Goal: Transaction & Acquisition: Purchase product/service

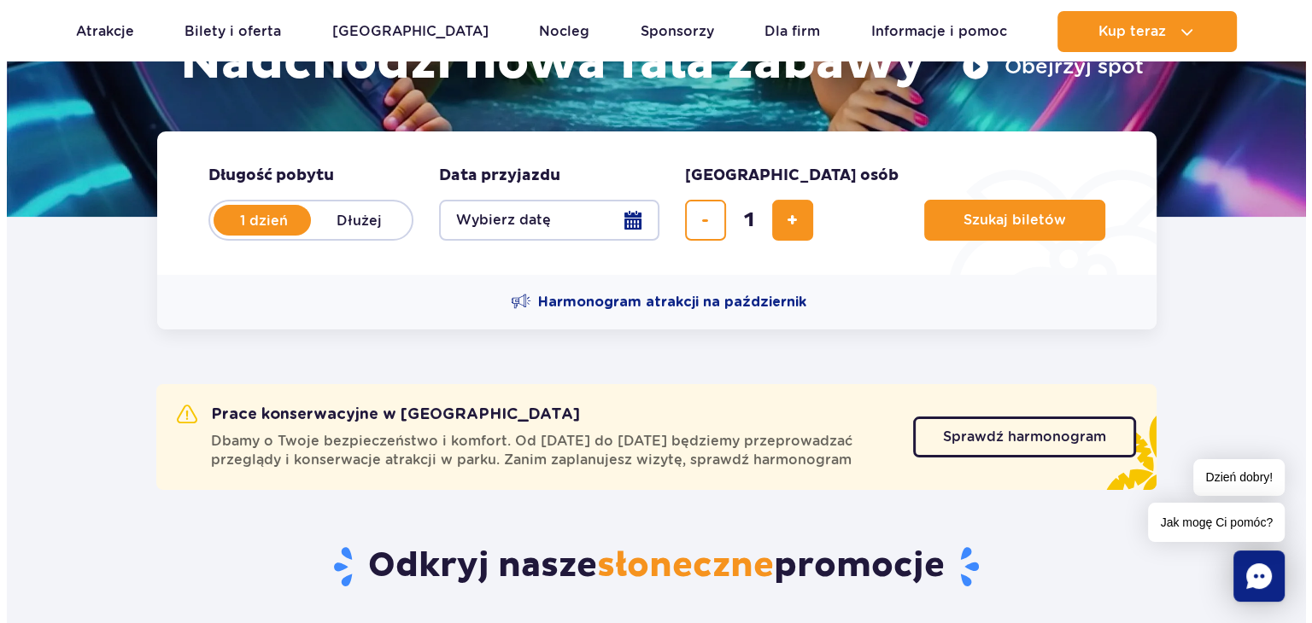
scroll to position [318, 0]
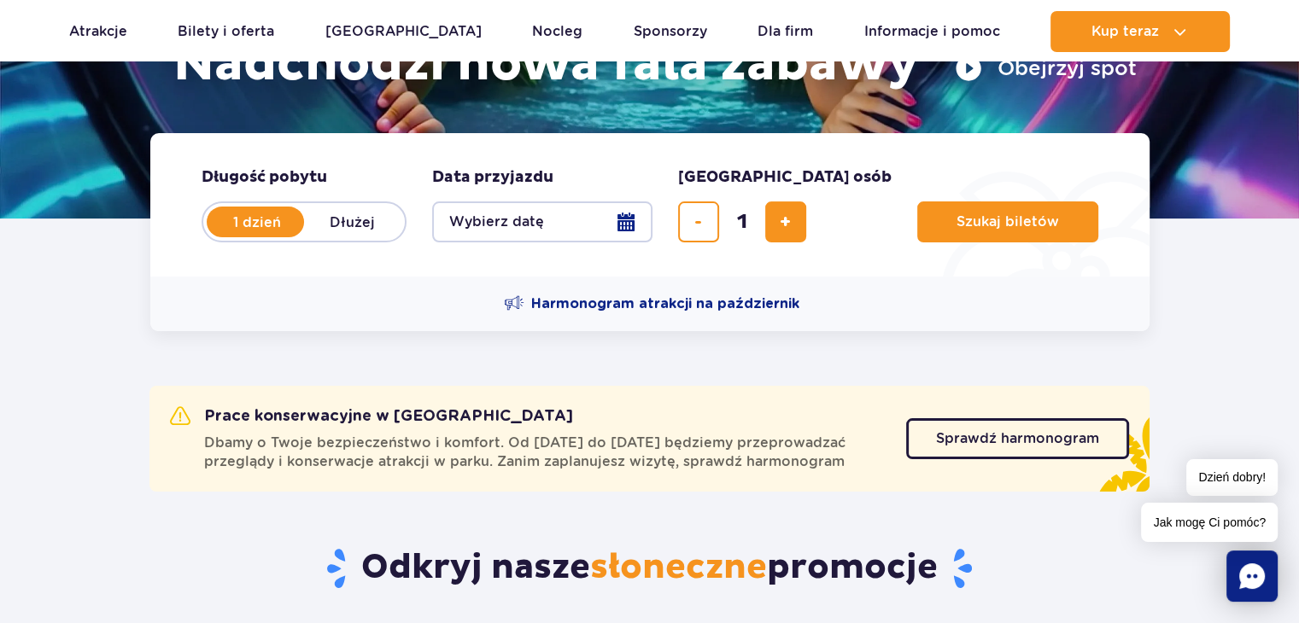
click at [531, 216] on button "Wybierz datę" at bounding box center [542, 222] width 220 height 41
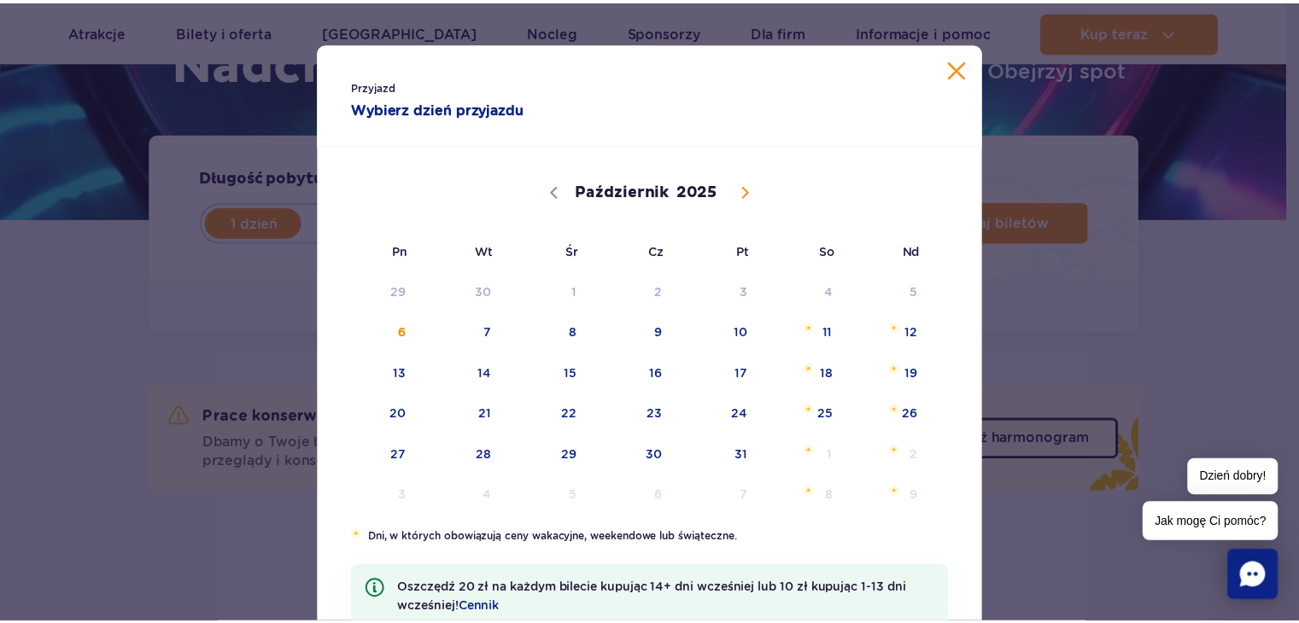
scroll to position [0, 0]
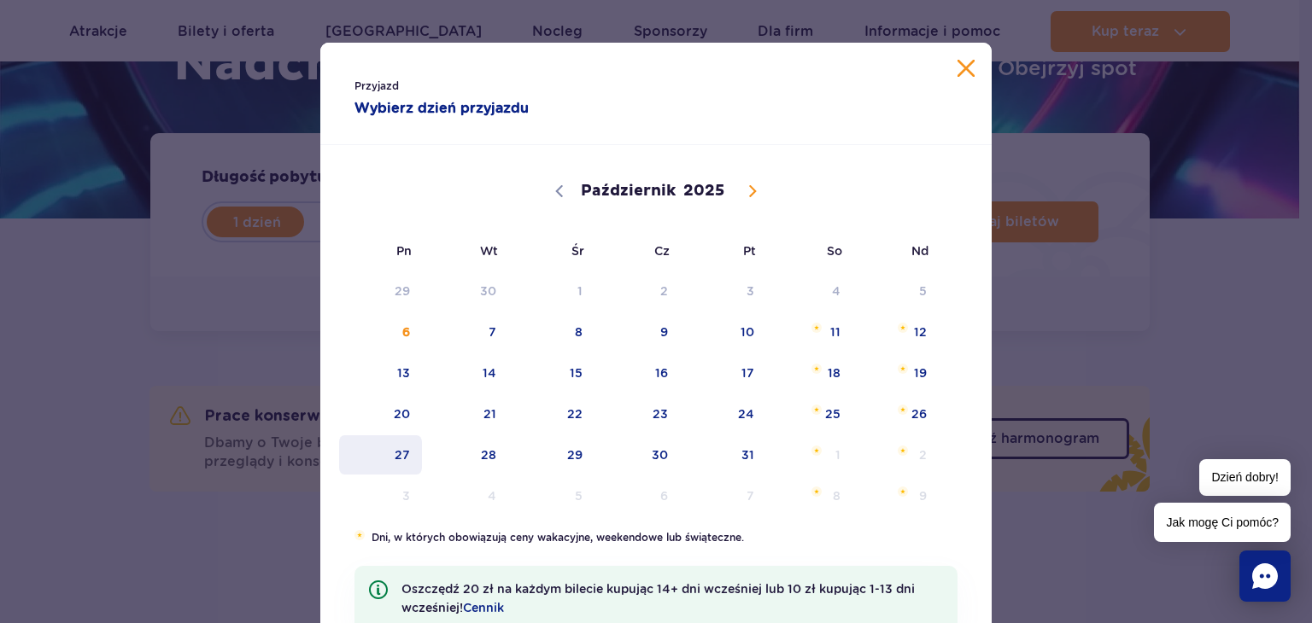
click at [399, 441] on span "27" at bounding box center [380, 455] width 86 height 39
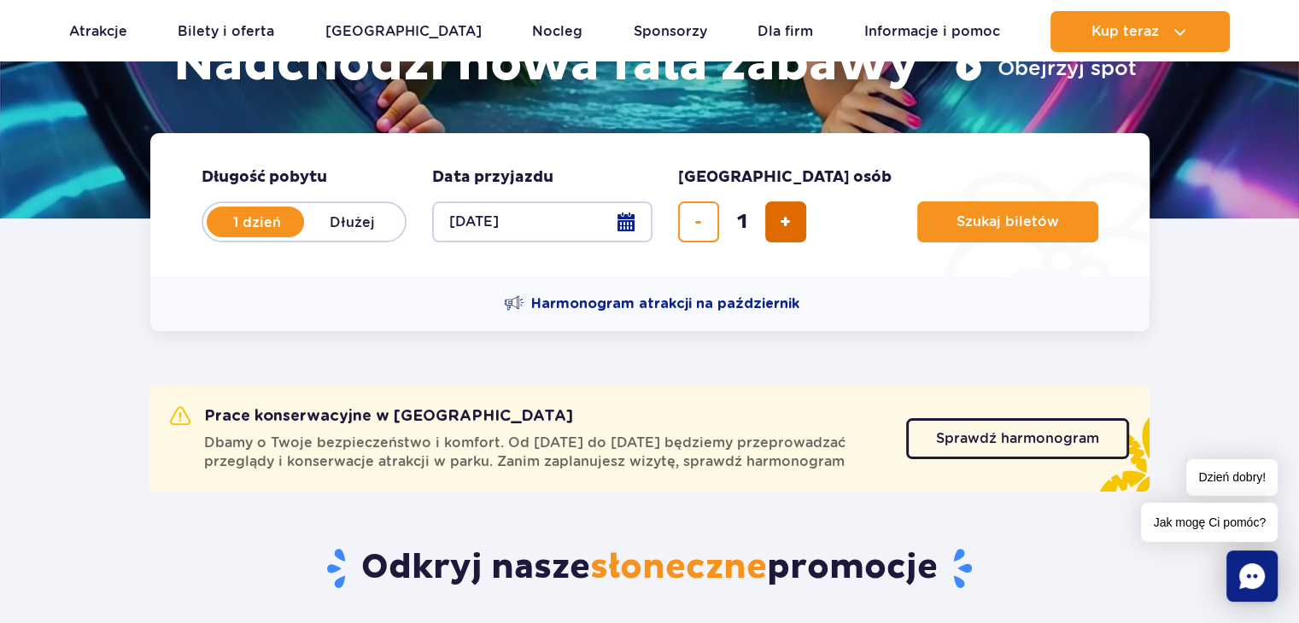
click at [775, 232] on button "dodaj bilet" at bounding box center [785, 222] width 41 height 41
type input "4"
click at [950, 224] on span "Szukaj biletów" at bounding box center [1001, 221] width 102 height 15
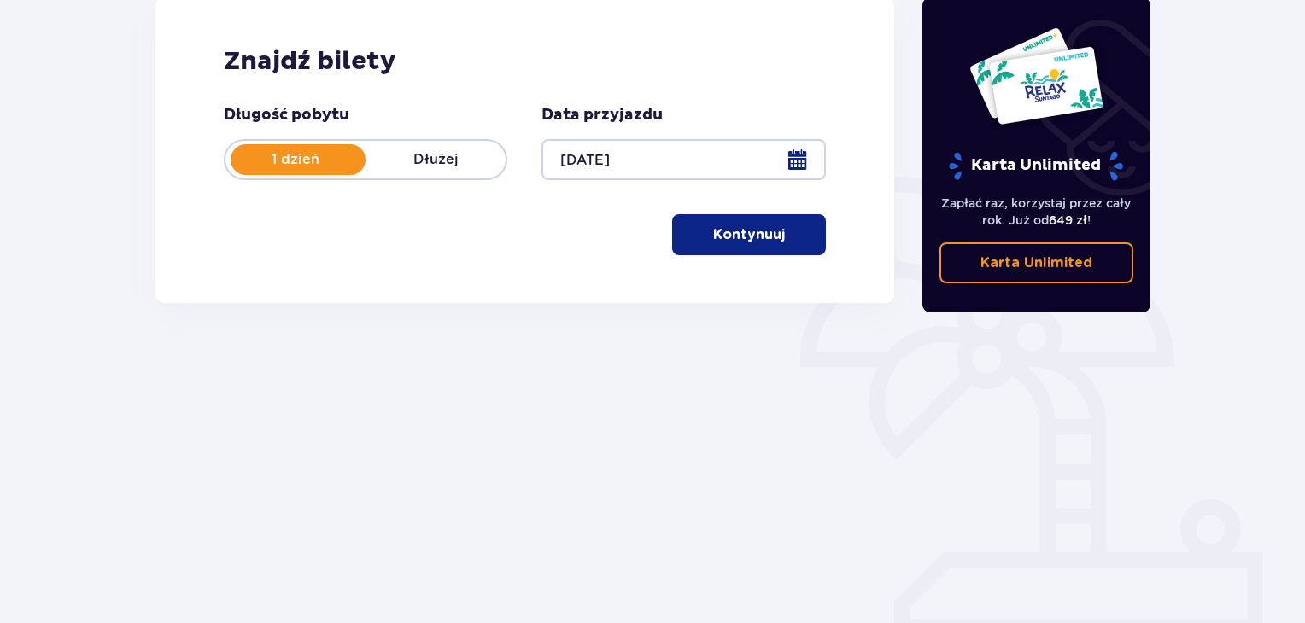
scroll to position [246, 0]
click at [716, 235] on p "Kontynuuj" at bounding box center [749, 235] width 72 height 19
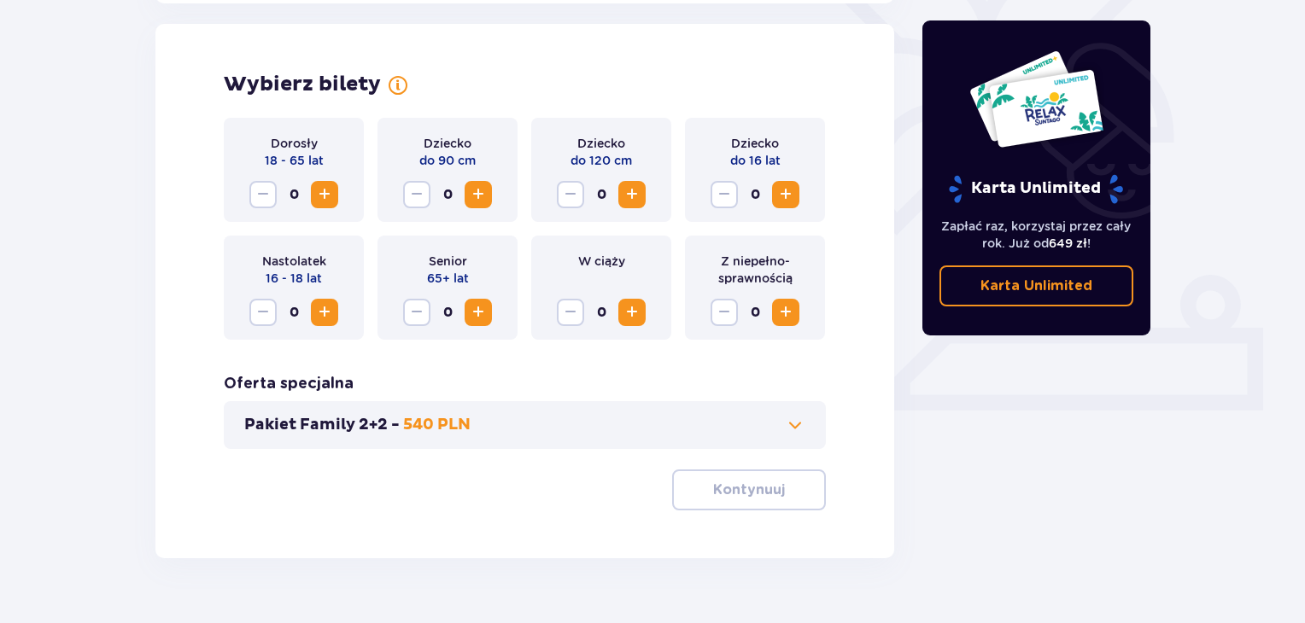
scroll to position [475, 0]
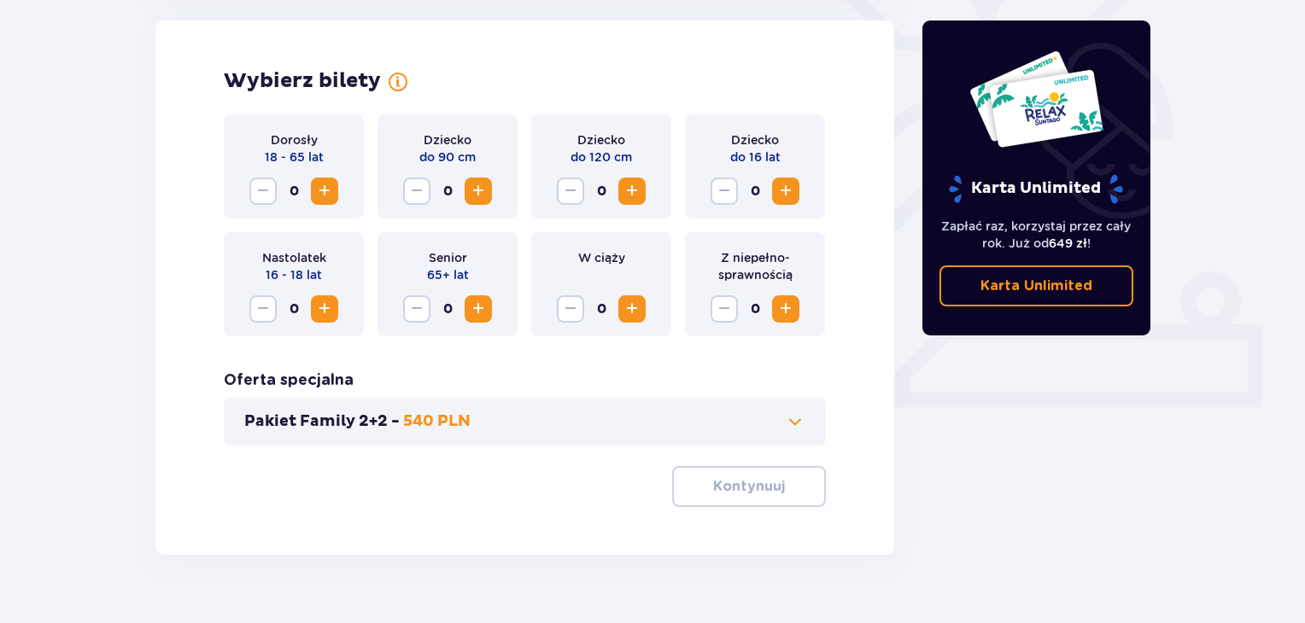
click at [314, 191] on span "Zwiększ" at bounding box center [324, 191] width 20 height 20
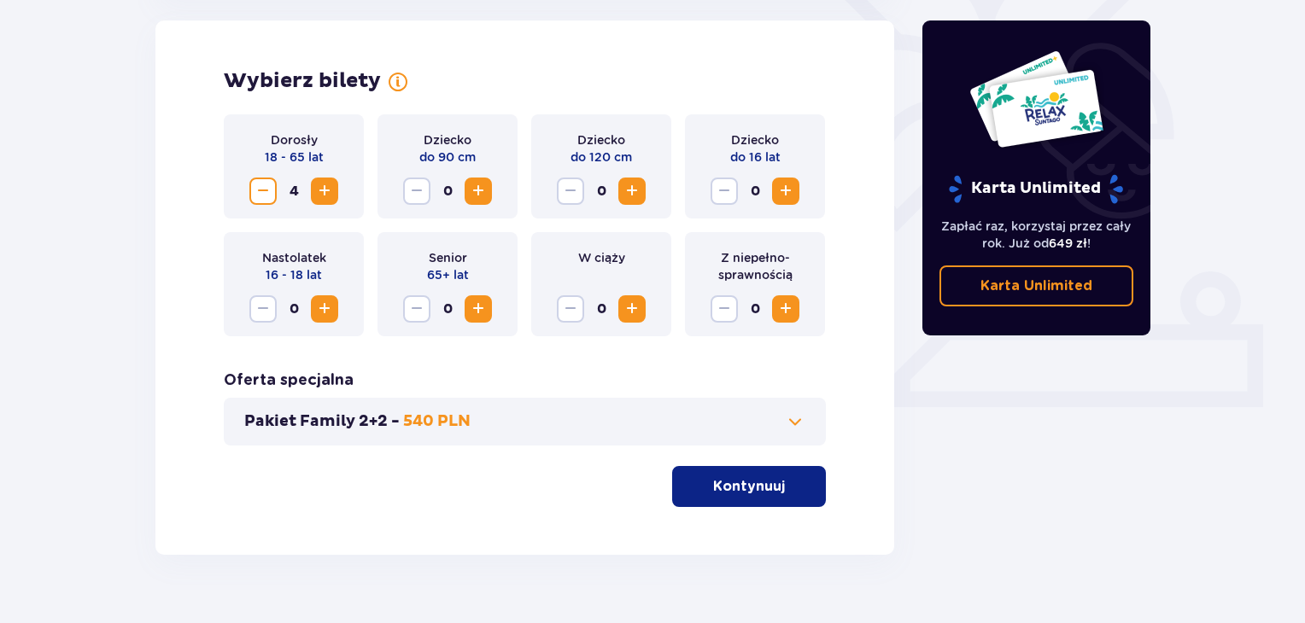
click at [757, 488] on p "Kontynuuj" at bounding box center [749, 486] width 72 height 19
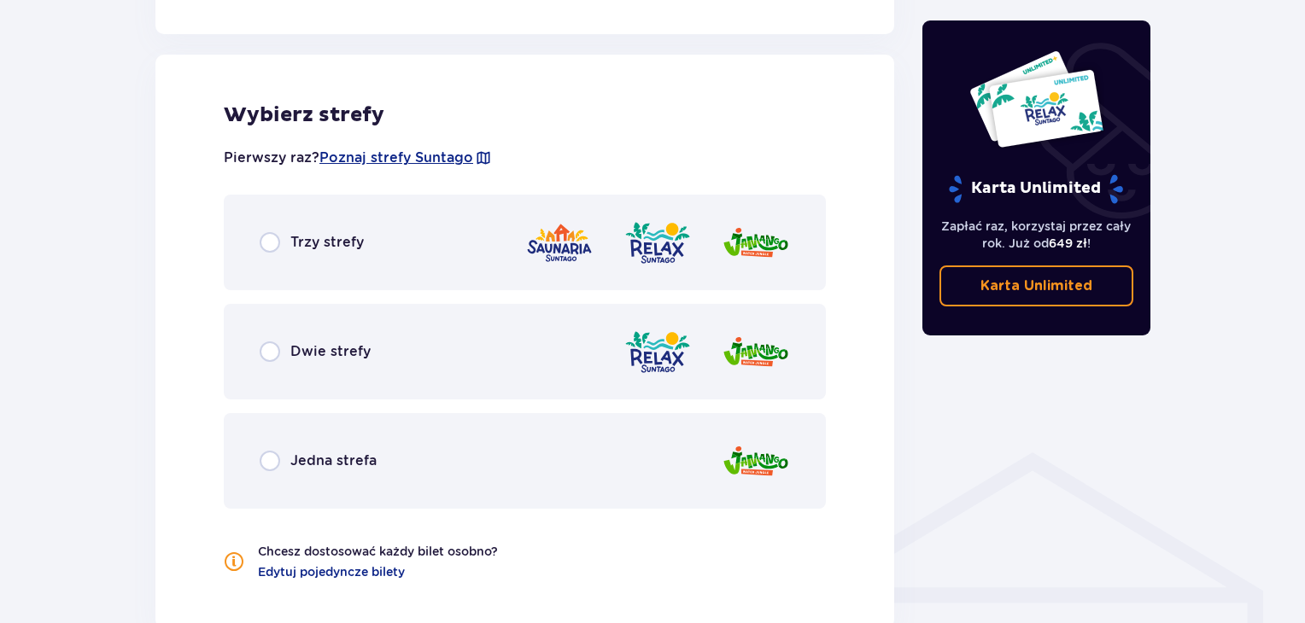
scroll to position [948, 0]
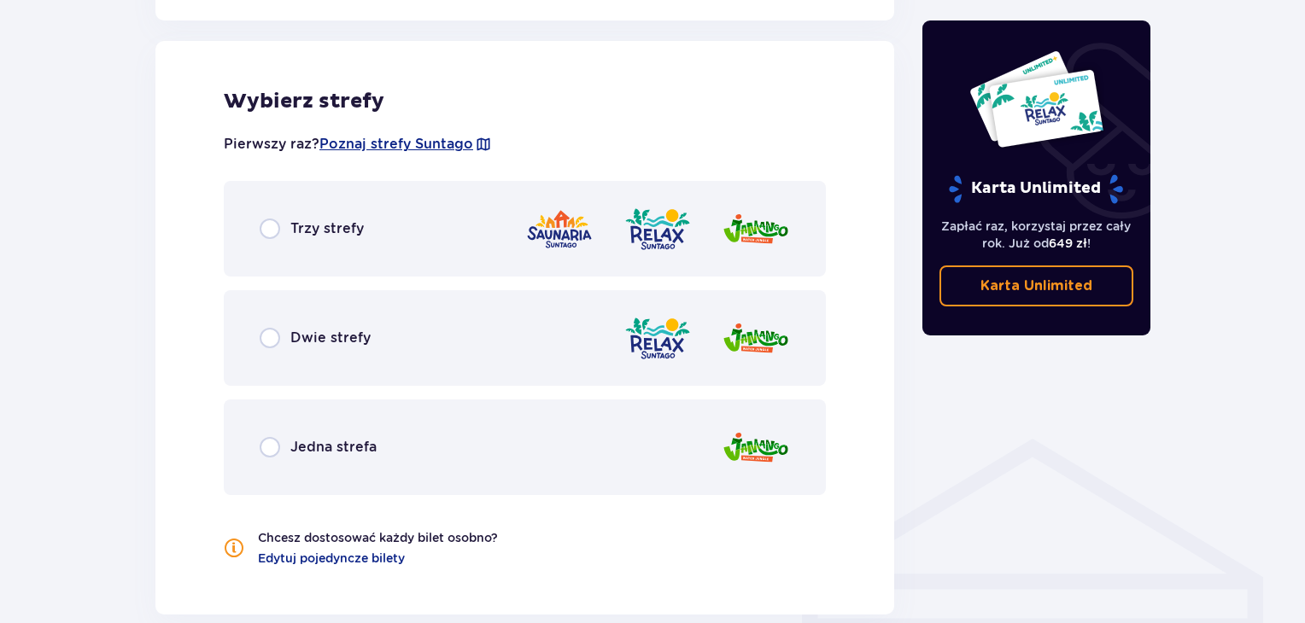
click at [465, 221] on div "Trzy strefy" at bounding box center [525, 229] width 602 height 96
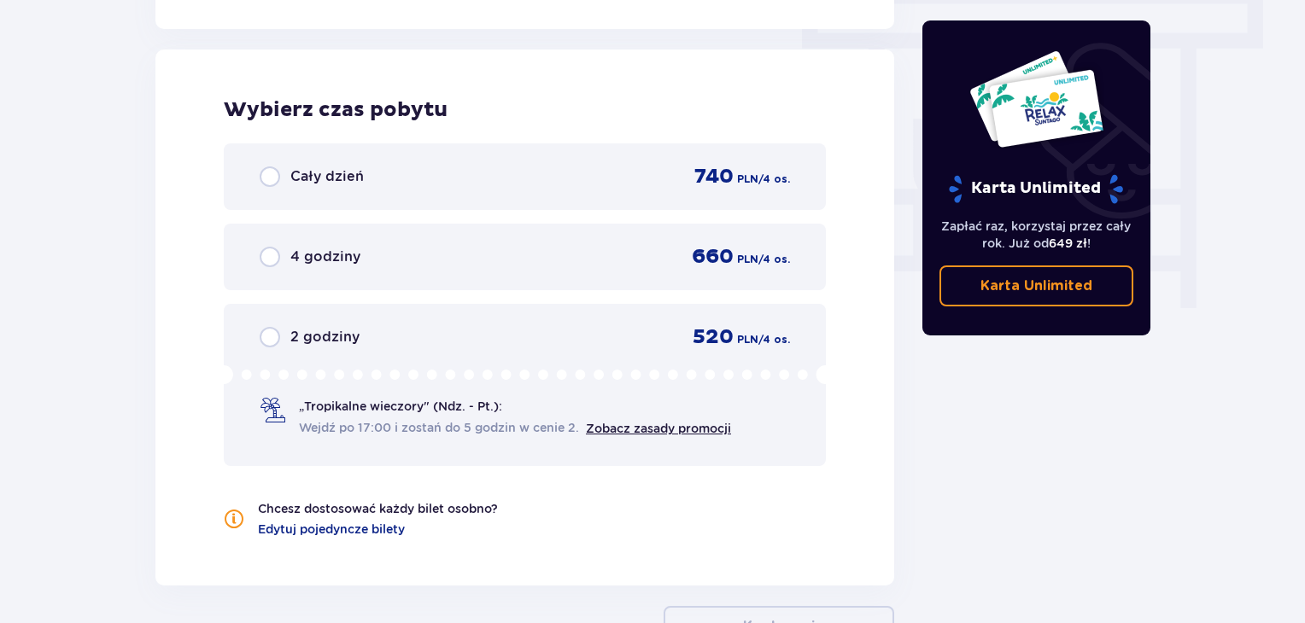
scroll to position [1542, 0]
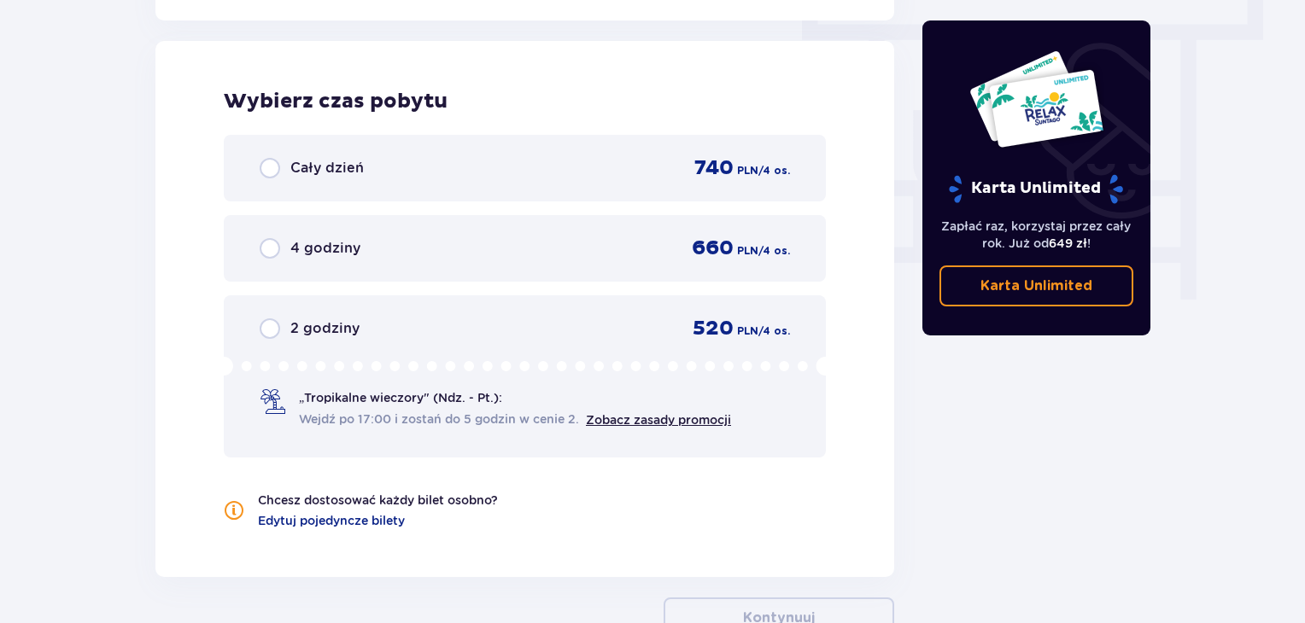
click at [493, 202] on div "Cały dzień 740 PLN / 4 os. 4 godziny 660 PLN / 4 os. 2 godziny 520 PLN / 4 os. …" at bounding box center [525, 296] width 602 height 323
click at [492, 182] on div "Cały dzień 740 PLN / 4 os." at bounding box center [525, 168] width 602 height 67
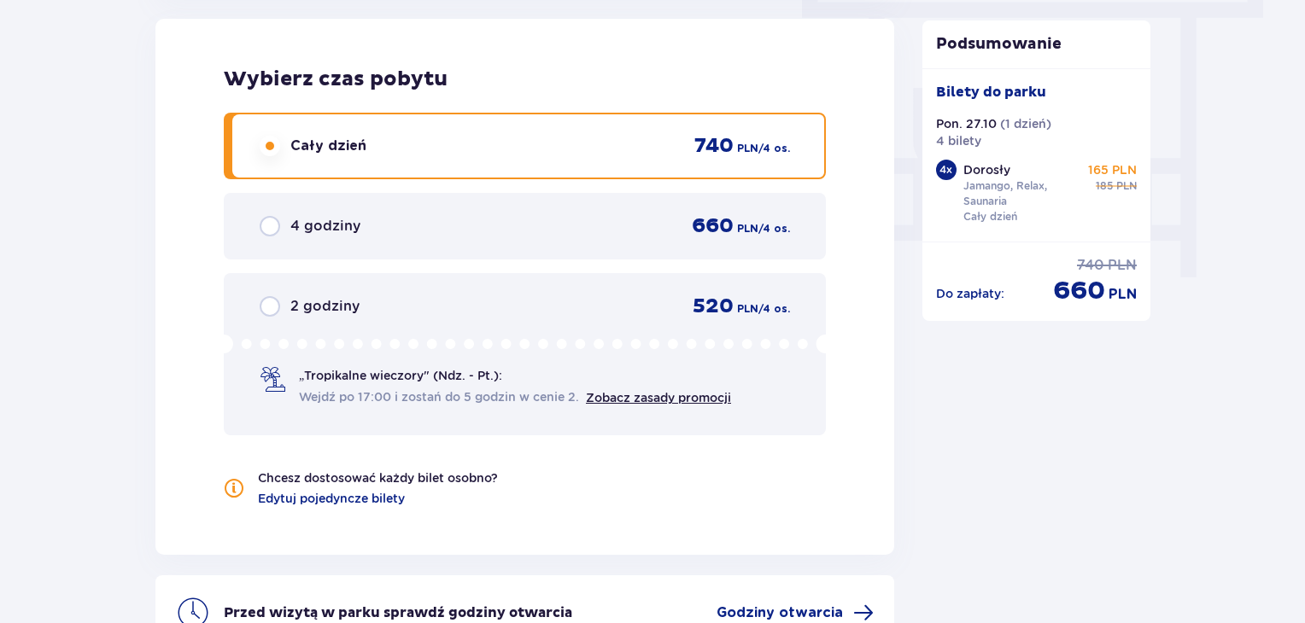
scroll to position [1754, 0]
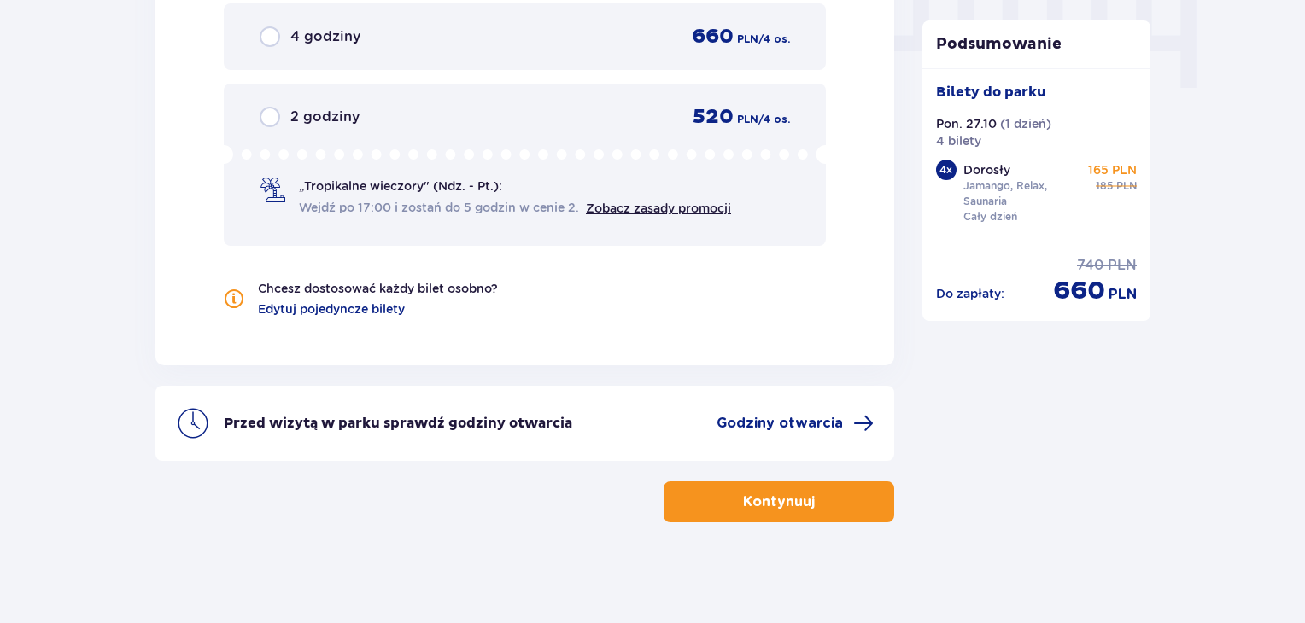
click at [753, 518] on button "Kontynuuj" at bounding box center [778, 502] width 231 height 41
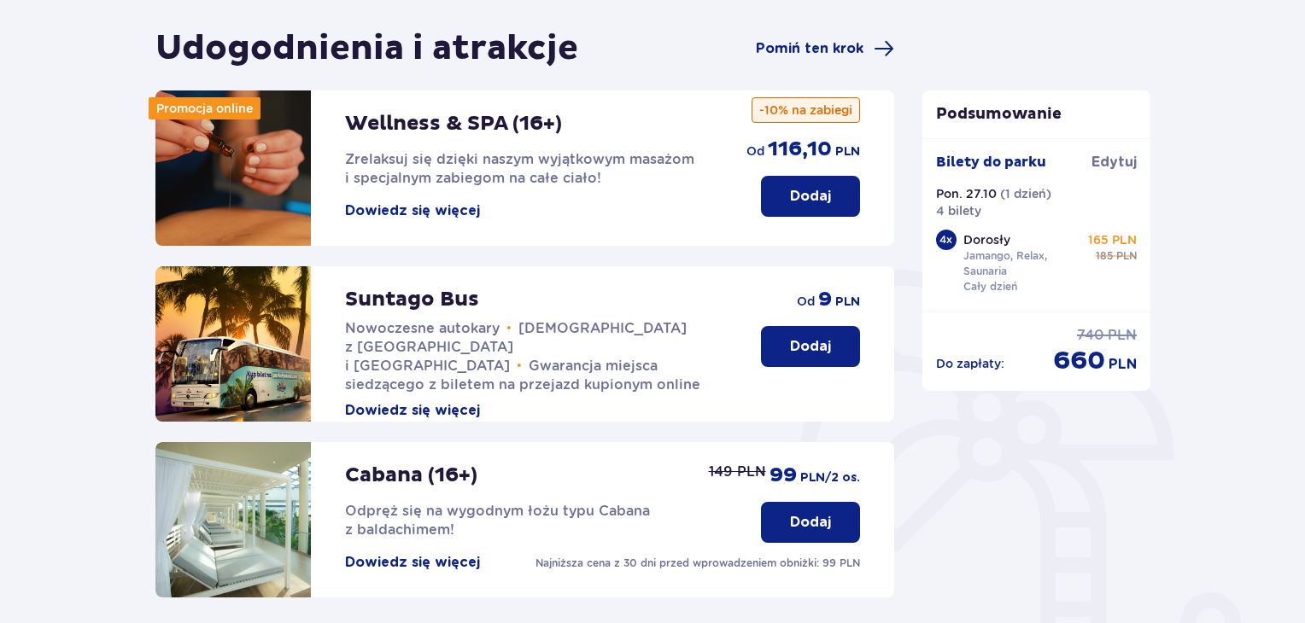
scroll to position [163, 0]
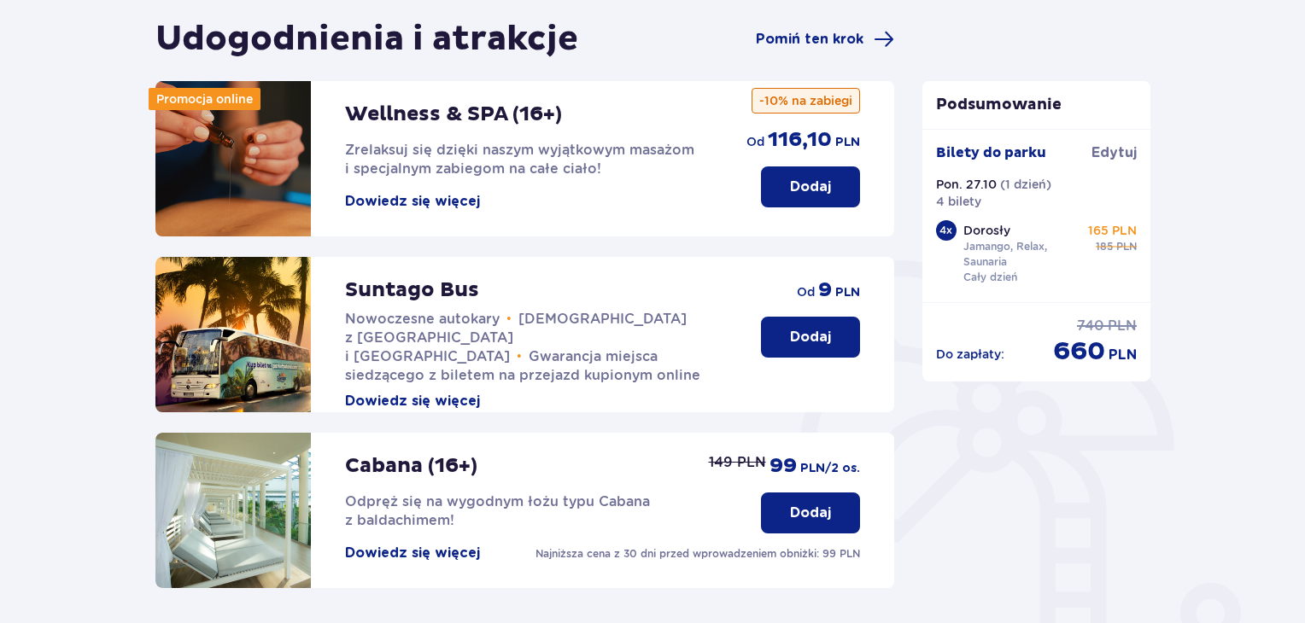
click at [810, 353] on button "Dodaj" at bounding box center [810, 337] width 99 height 41
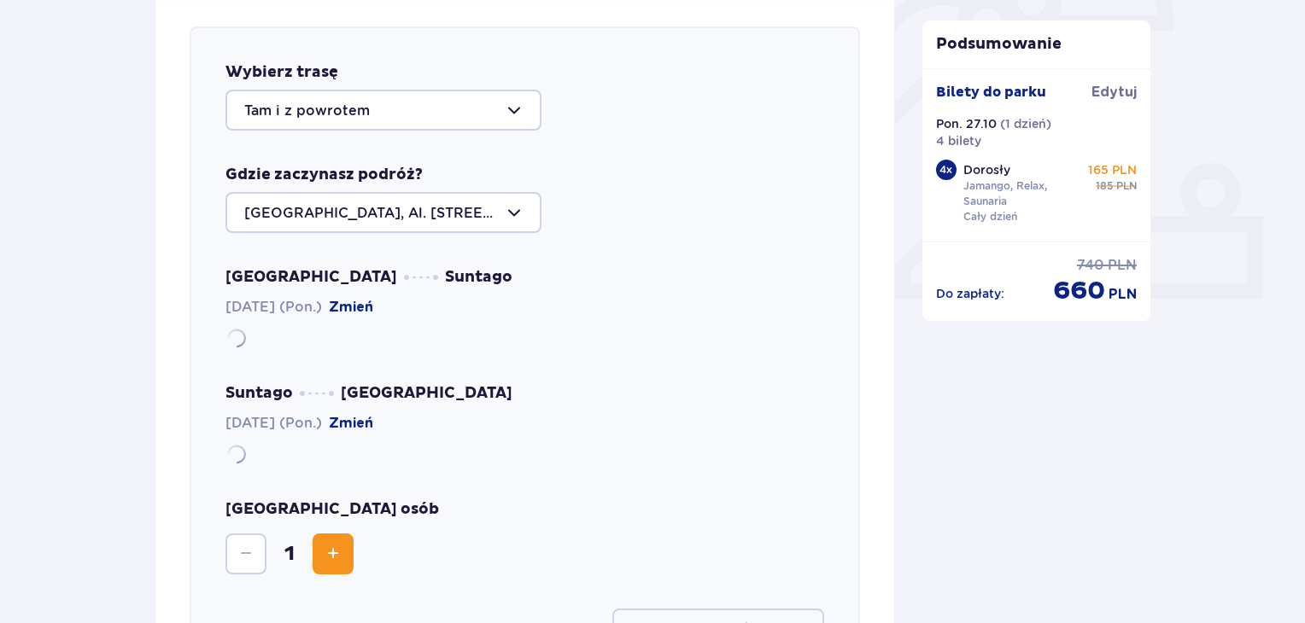
scroll to position [589, 0]
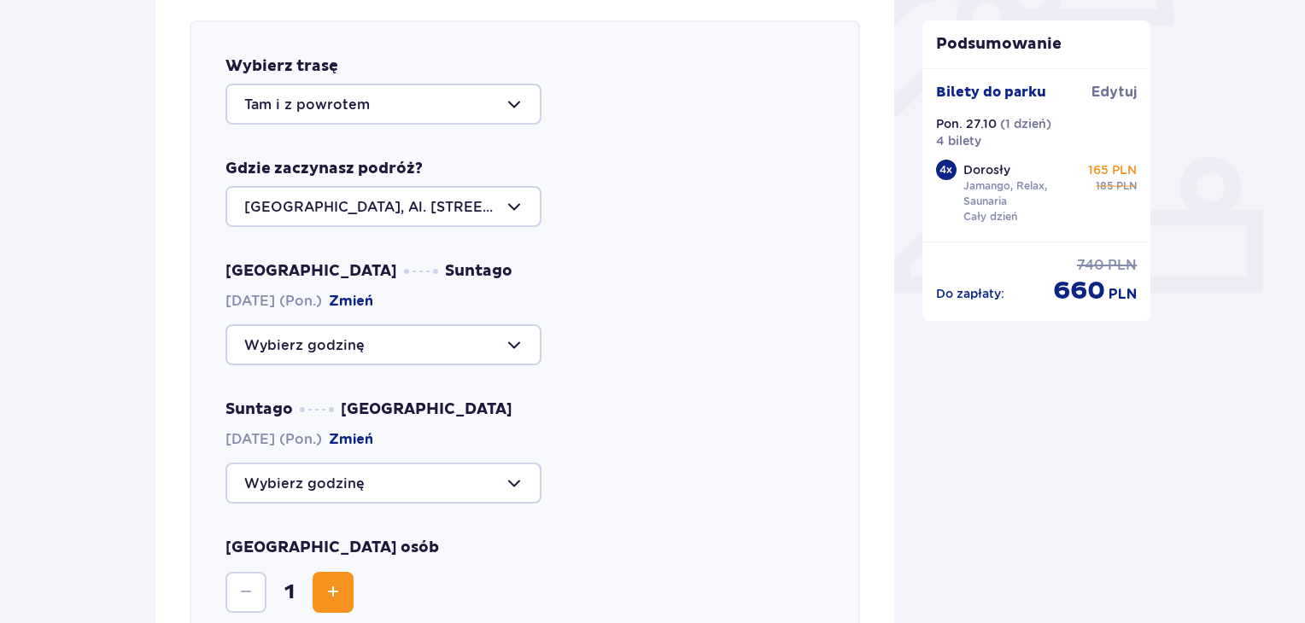
click at [435, 116] on div at bounding box center [383, 104] width 316 height 41
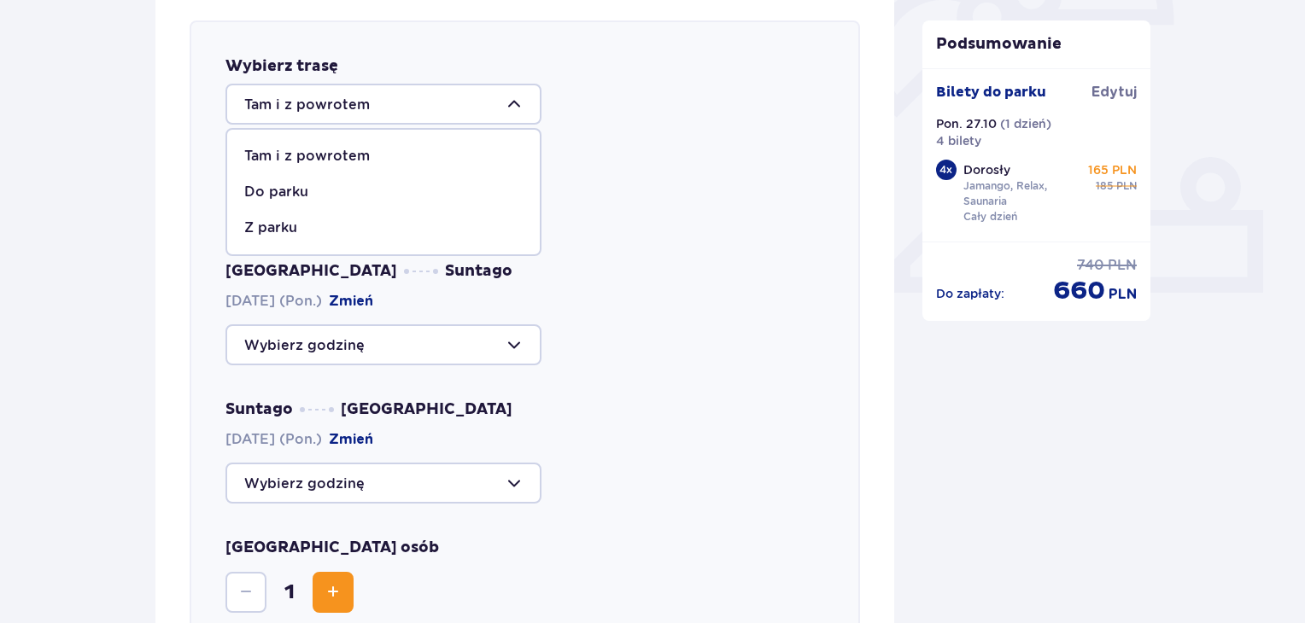
click at [582, 313] on div "Warszawa Suntago [DATE] (Pon.) [GEOGRAPHIC_DATA]" at bounding box center [524, 313] width 599 height 104
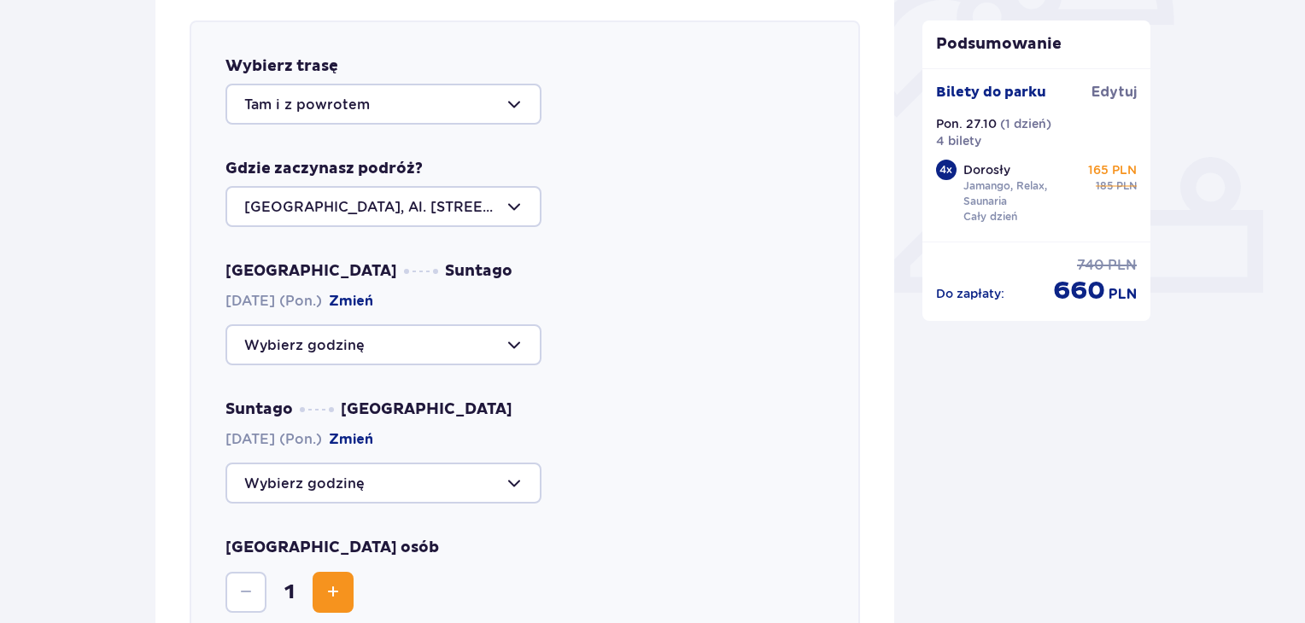
click at [468, 329] on div at bounding box center [383, 344] width 316 height 41
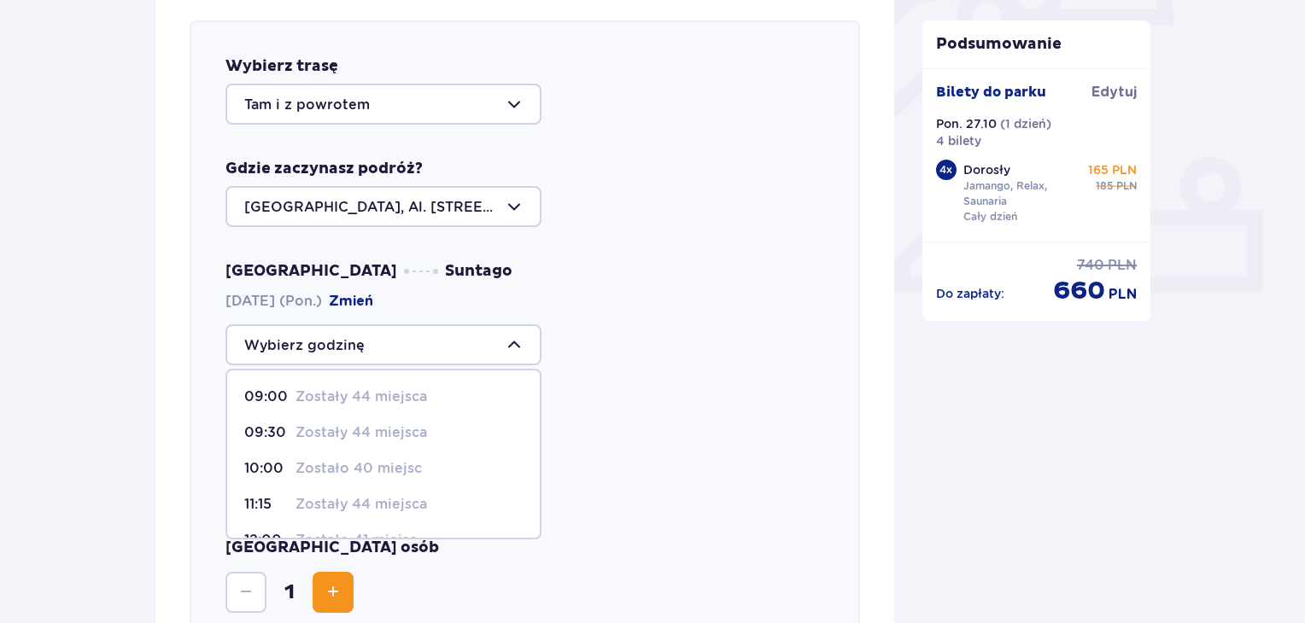
click at [384, 468] on p "Zostało 40 miejsc" at bounding box center [358, 468] width 126 height 19
type input "10:00"
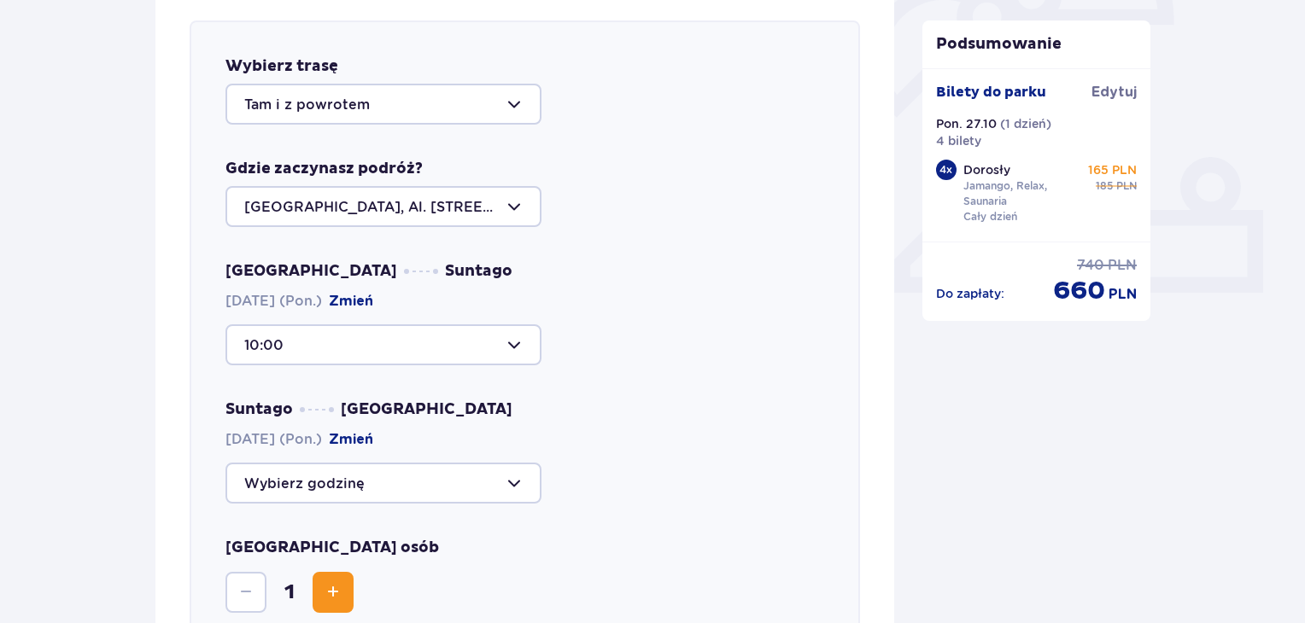
click at [344, 494] on div at bounding box center [383, 483] width 316 height 41
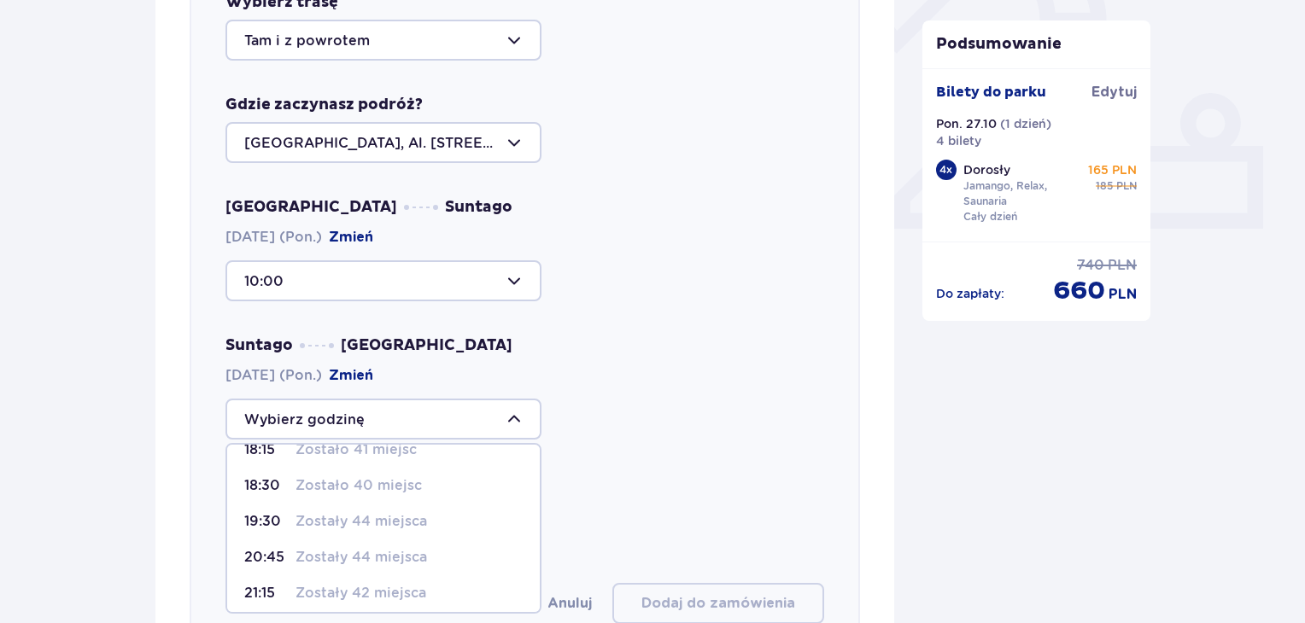
scroll to position [98, 0]
click at [351, 507] on p "Zostały 44 miejsca" at bounding box center [361, 516] width 132 height 19
type input "19:30"
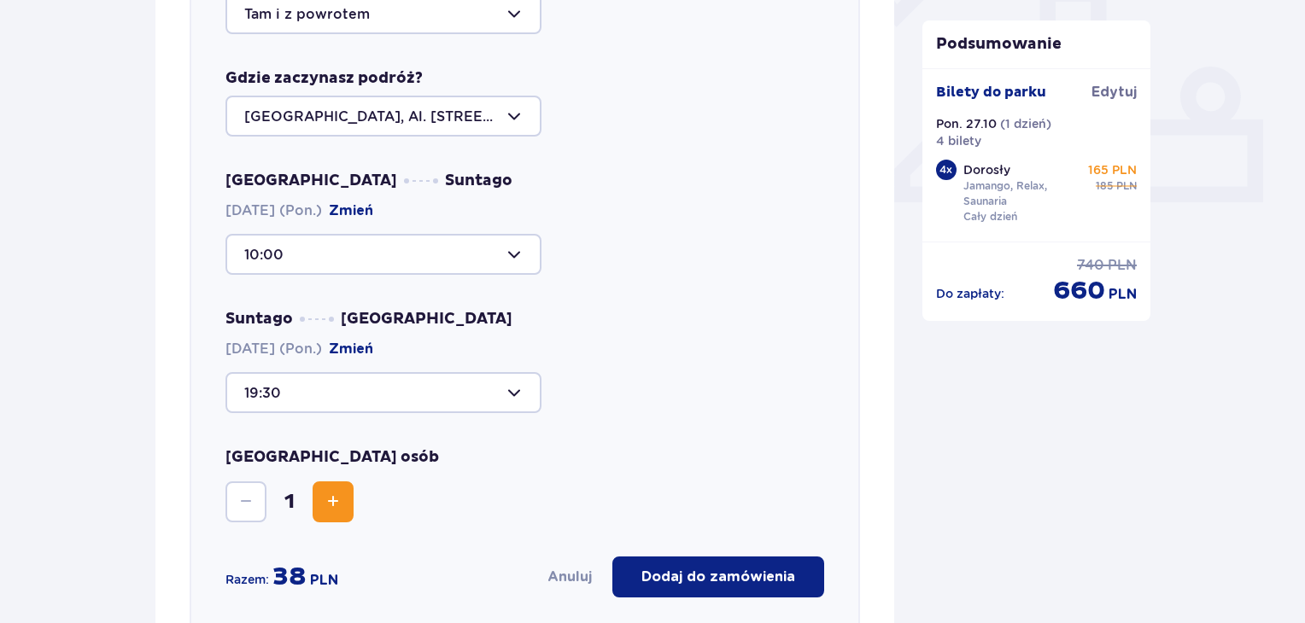
scroll to position [681, 0]
click at [348, 511] on button "Zwiększ" at bounding box center [333, 501] width 41 height 41
click at [734, 571] on p "Dodaj do zamówienia" at bounding box center [718, 576] width 154 height 19
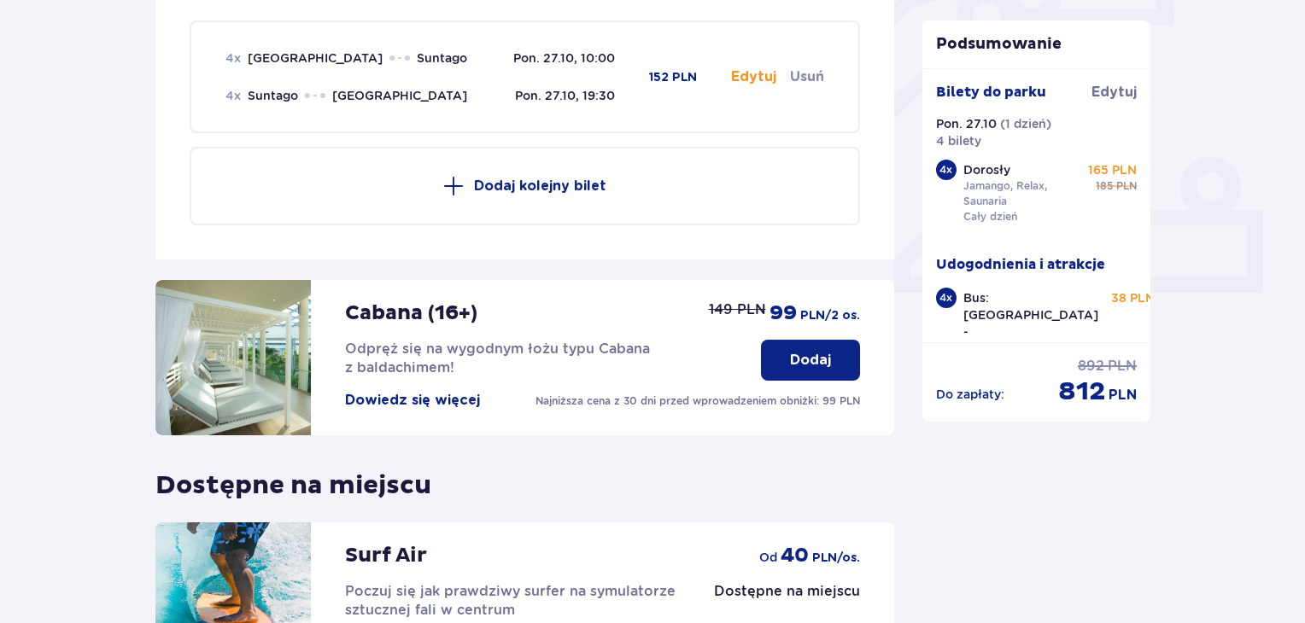
scroll to position [806, 0]
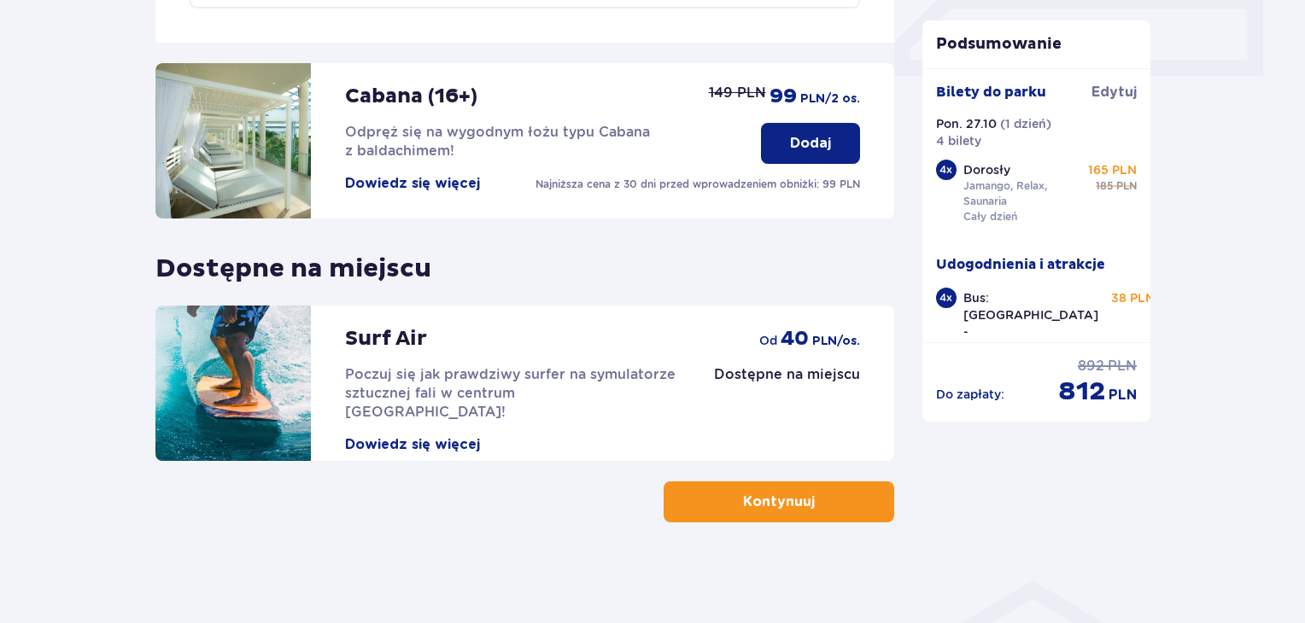
click at [727, 510] on button "Kontynuuj" at bounding box center [778, 502] width 231 height 41
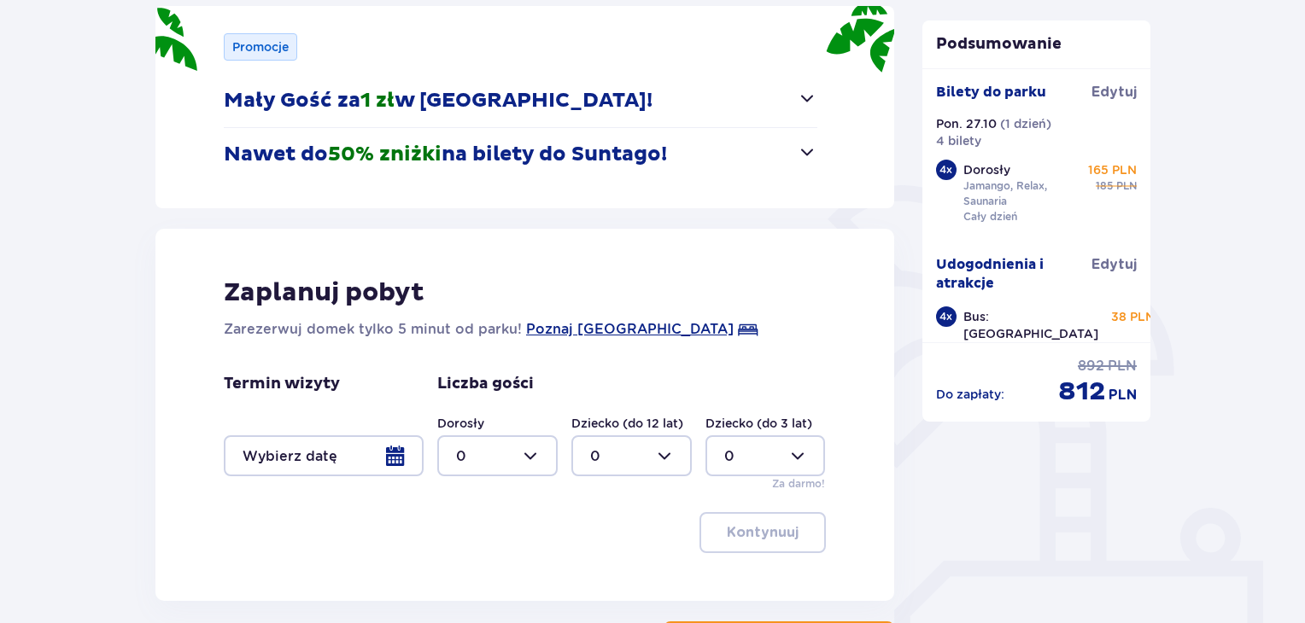
scroll to position [379, 0]
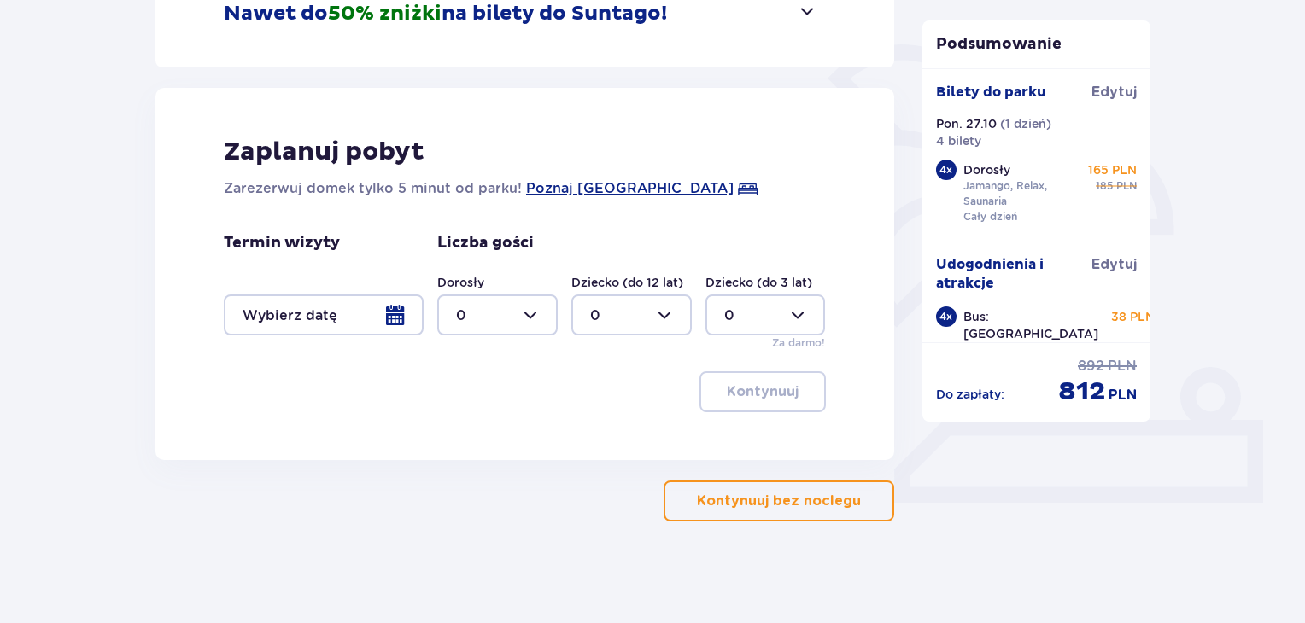
click at [743, 504] on p "Kontynuuj bez noclegu" at bounding box center [779, 501] width 164 height 19
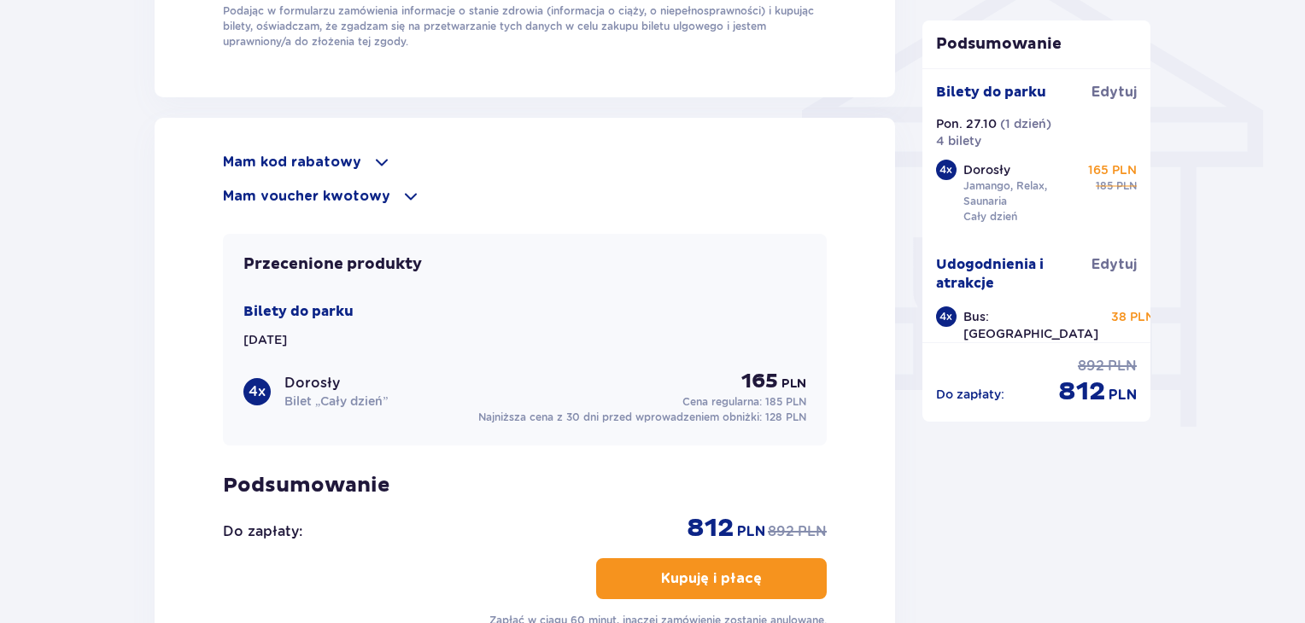
scroll to position [1412, 0]
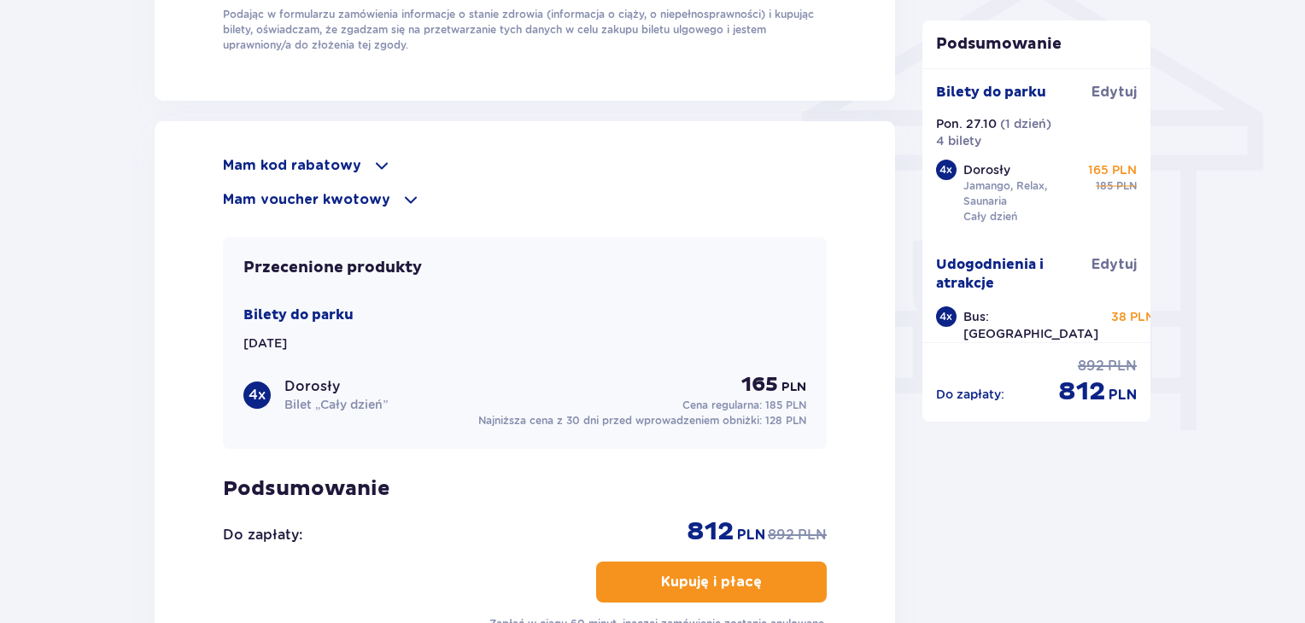
click at [348, 156] on p "Mam kod rabatowy" at bounding box center [292, 165] width 138 height 19
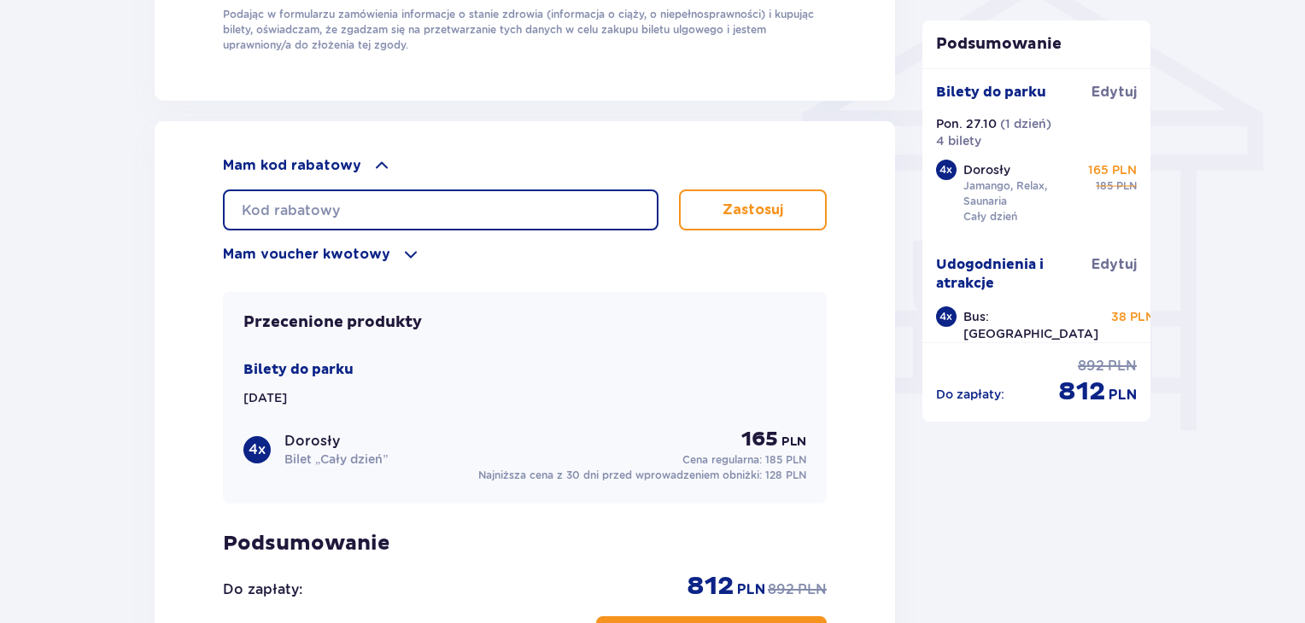
click at [378, 207] on input "text" at bounding box center [441, 210] width 436 height 41
type input "student30"
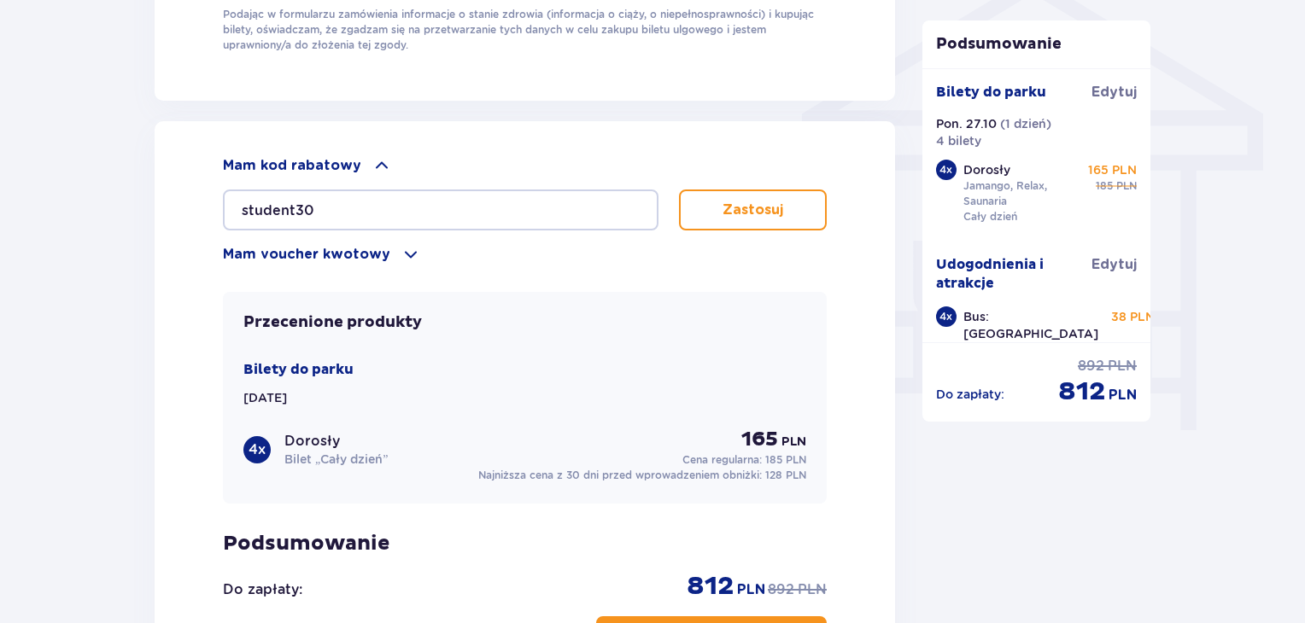
click at [783, 193] on button "Zastosuj" at bounding box center [753, 210] width 148 height 41
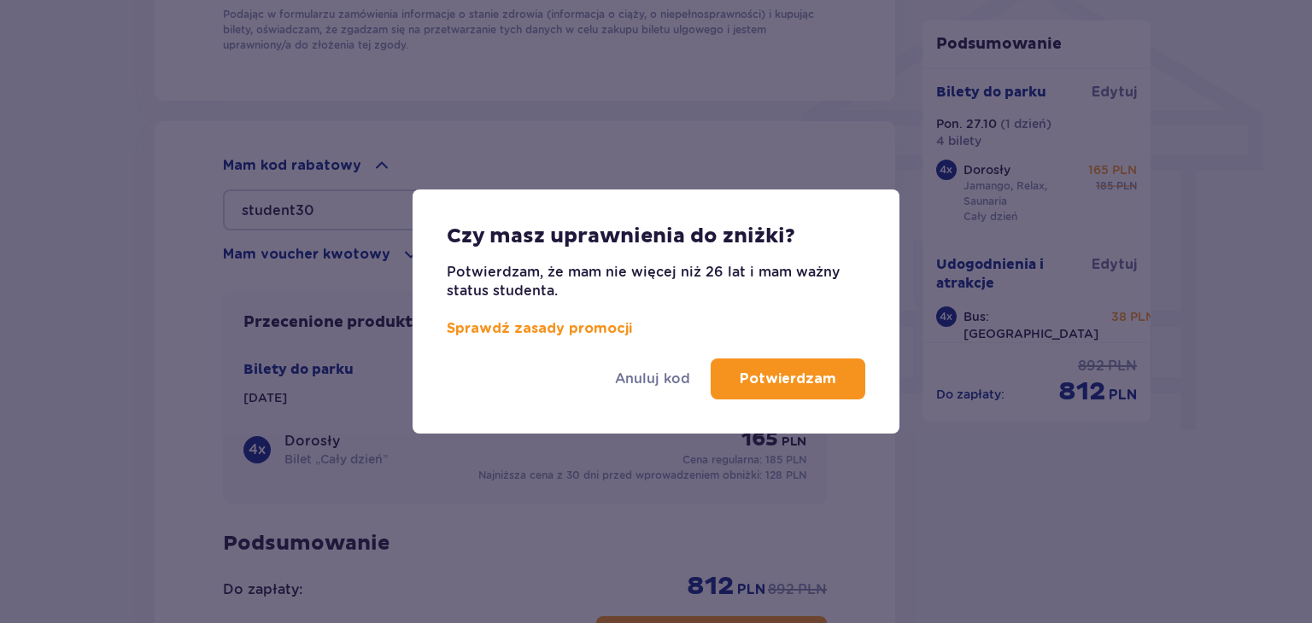
drag, startPoint x: 788, startPoint y: 400, endPoint x: 799, endPoint y: 370, distance: 32.7
click at [799, 370] on div "Anuluj kod Potwierdzam" at bounding box center [655, 386] width 487 height 96
click at [799, 370] on p "Potwierdzam" at bounding box center [787, 379] width 96 height 19
